Goal: Task Accomplishment & Management: Manage account settings

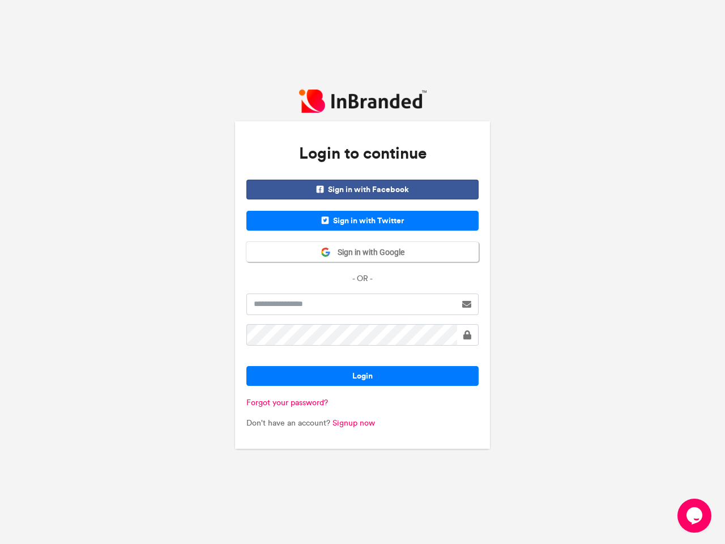
click at [363, 272] on div "Sign in with Facebook Sign in with Twitter Sign in with Google - OR -" at bounding box center [362, 232] width 232 height 105
click at [363, 189] on span "Sign in with Facebook" at bounding box center [362, 190] width 232 height 20
click at [363, 220] on span "Sign in with Twitter" at bounding box center [362, 221] width 232 height 20
click at [363, 252] on span "Sign in with Google" at bounding box center [368, 252] width 74 height 11
click at [467, 335] on span at bounding box center [467, 334] width 8 height 9
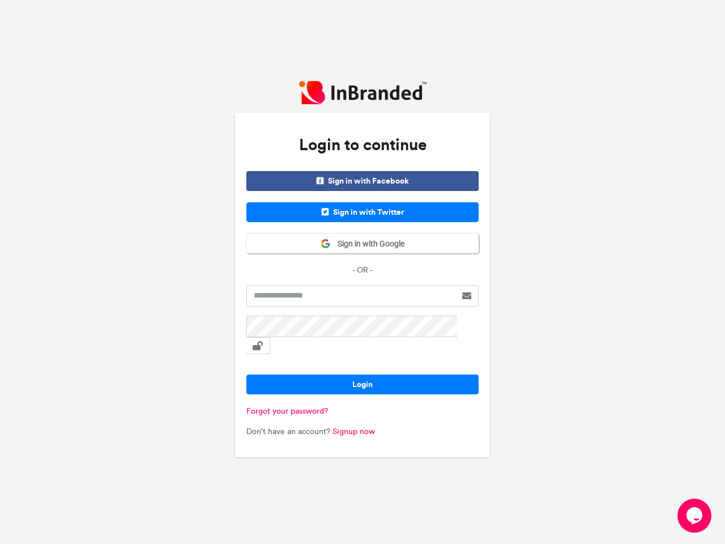
click at [363, 376] on button "Login" at bounding box center [362, 384] width 232 height 20
click at [695, 516] on icon "Chat widget" at bounding box center [695, 515] width 16 height 17
